Goal: Register for event/course

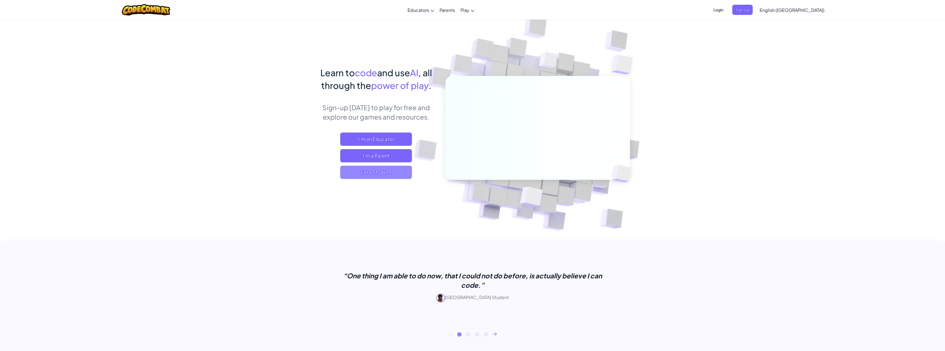
click at [380, 175] on span "I'm a Student" at bounding box center [376, 172] width 72 height 13
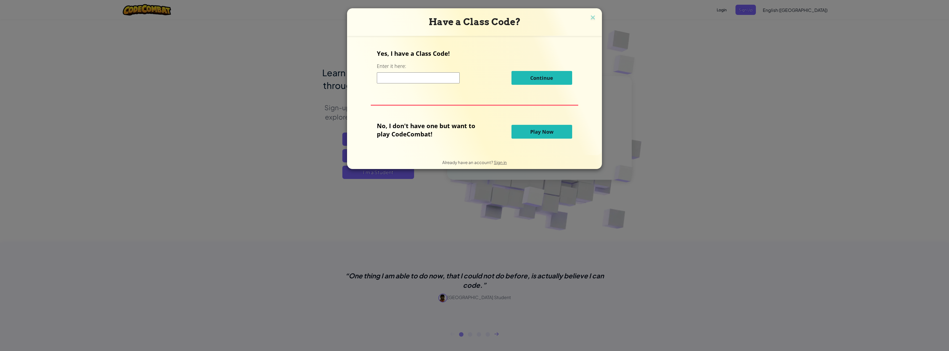
click at [409, 79] on input at bounding box center [418, 77] width 83 height 11
click at [522, 133] on button "Play Now" at bounding box center [542, 132] width 61 height 14
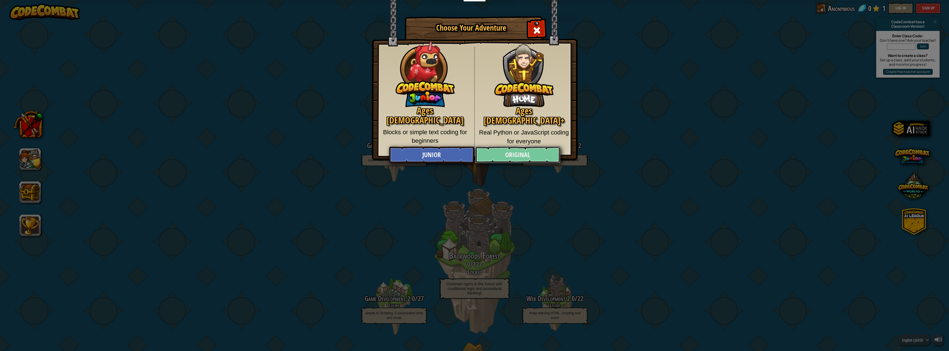
click at [507, 157] on link "Original" at bounding box center [517, 155] width 85 height 17
